Goal: Task Accomplishment & Management: Manage account settings

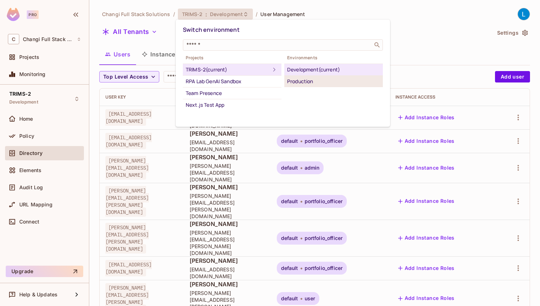
click at [301, 78] on div "Production" at bounding box center [333, 81] width 93 height 9
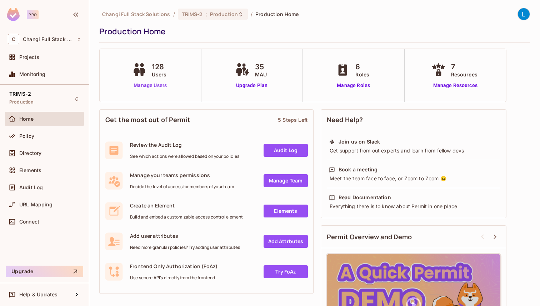
click at [161, 85] on link "Manage Users" at bounding box center [150, 86] width 40 height 8
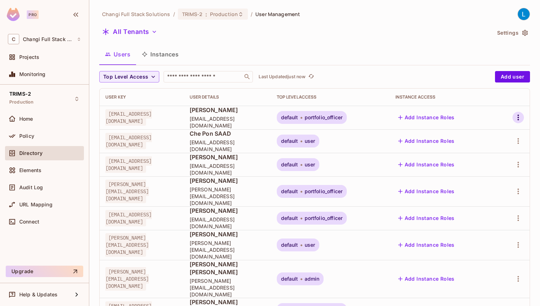
click at [518, 120] on icon "button" at bounding box center [518, 118] width 1 height 6
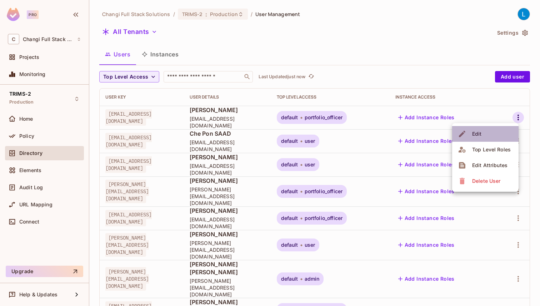
click at [499, 133] on li "Edit" at bounding box center [485, 134] width 66 height 16
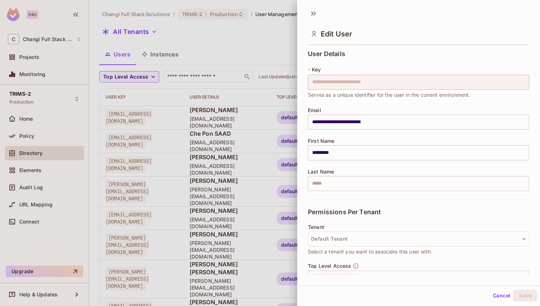
click at [500, 298] on button "Cancel" at bounding box center [501, 295] width 23 height 11
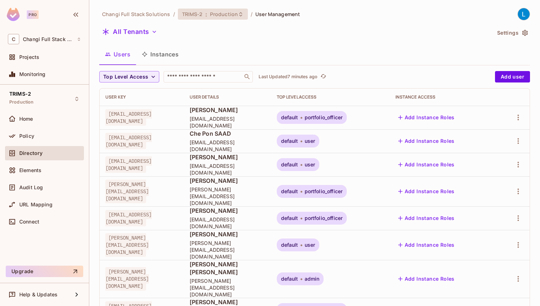
click at [210, 18] on div "TRIMS-2 : Production" at bounding box center [213, 14] width 70 height 11
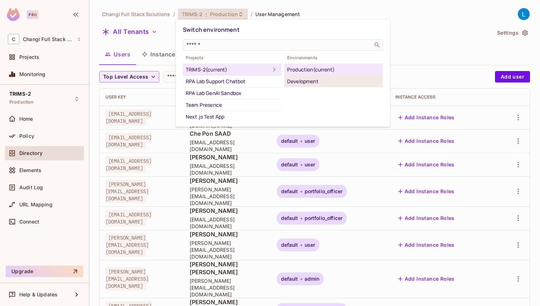
click at [300, 84] on div "Development" at bounding box center [333, 81] width 93 height 9
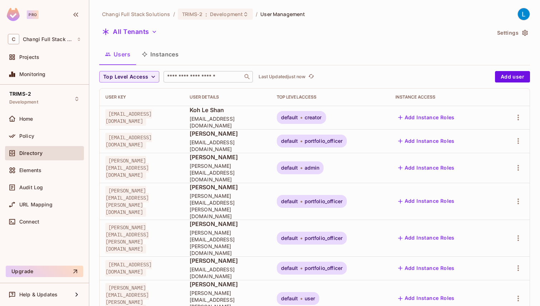
click at [226, 75] on input "text" at bounding box center [203, 76] width 75 height 7
click at [520, 117] on icon "button" at bounding box center [518, 117] width 9 height 9
click at [499, 129] on li "Edit" at bounding box center [485, 134] width 66 height 16
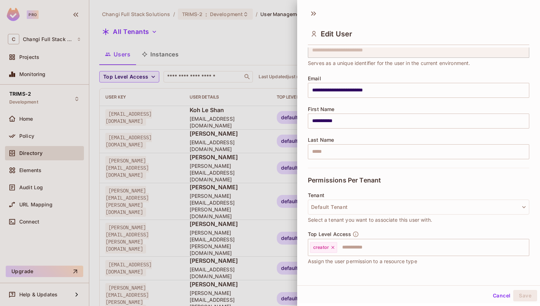
scroll to position [35, 0]
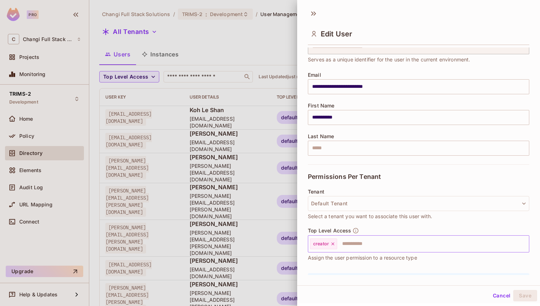
click at [333, 248] on div "creator" at bounding box center [323, 244] width 27 height 11
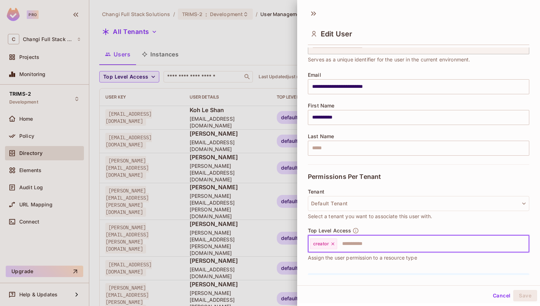
click at [333, 245] on icon at bounding box center [332, 243] width 5 height 5
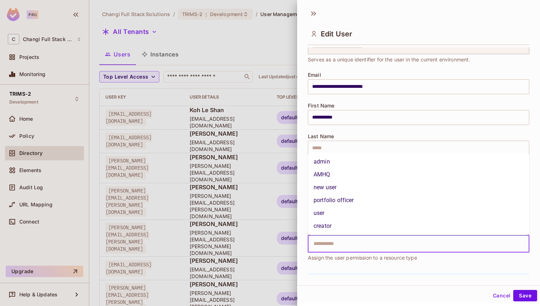
click at [333, 245] on input "text" at bounding box center [412, 244] width 206 height 14
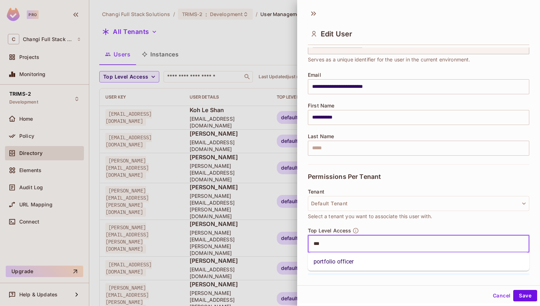
type input "****"
click at [340, 262] on li "portfolio officer" at bounding box center [418, 261] width 221 height 13
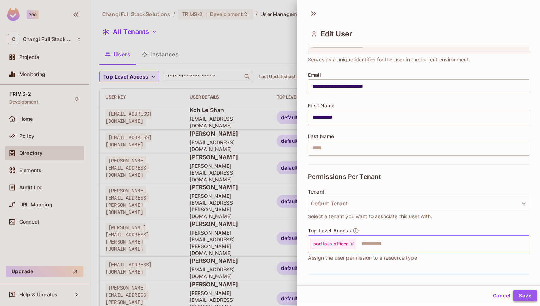
click at [521, 299] on button "Save" at bounding box center [525, 295] width 24 height 11
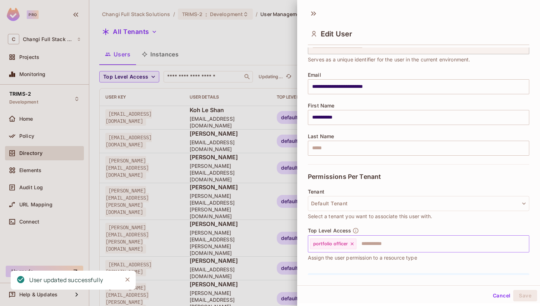
click at [273, 50] on div at bounding box center [270, 153] width 540 height 306
